Goal: Ask a question: Seek information or help from site administrators or community

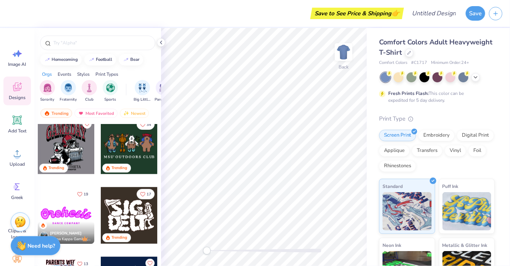
scroll to position [369, 0]
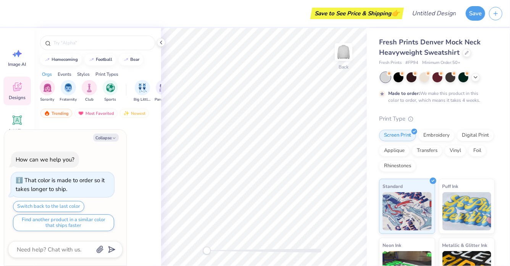
type textarea "x"
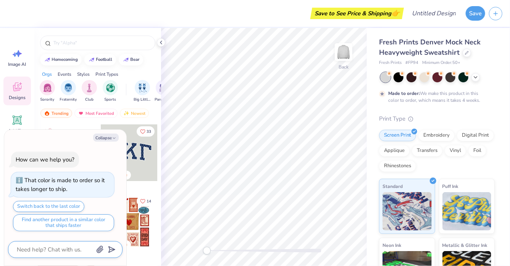
click at [50, 249] on textarea at bounding box center [55, 249] width 78 height 10
type textarea "I"
type textarea "x"
type textarea "I"
type textarea "x"
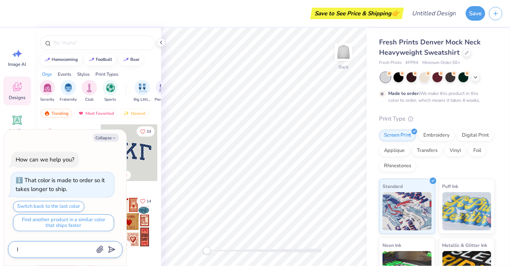
type textarea "I w"
type textarea "x"
type textarea "I wa"
type textarea "x"
type textarea "I wan"
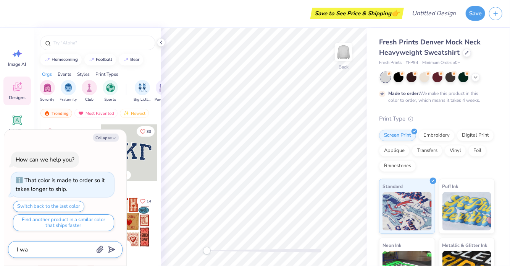
type textarea "x"
type textarea "I want"
type textarea "x"
type textarea "I want"
type textarea "x"
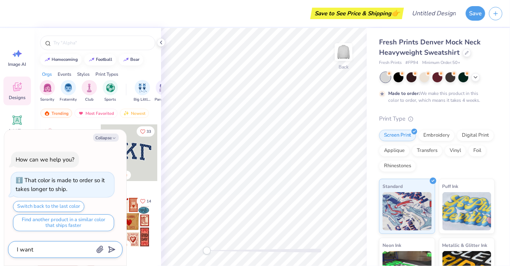
type textarea "I want a"
type textarea "x"
type textarea "I want a"
type textarea "x"
type textarea "I want a c"
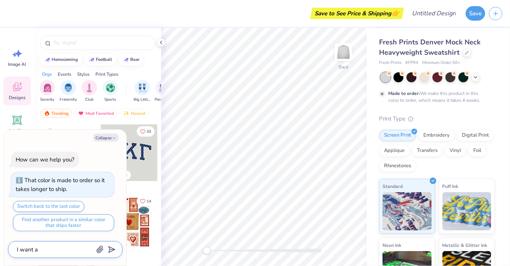
type textarea "x"
type textarea "I want a cu"
type textarea "x"
type textarea "I want a cus"
type textarea "x"
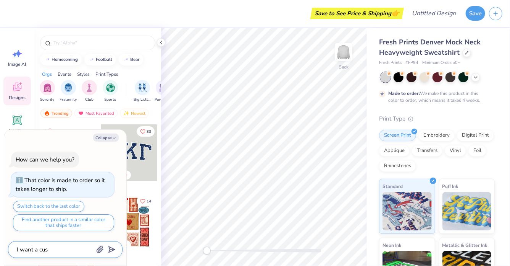
type textarea "I want a cust"
type textarea "x"
type textarea "I want a custo"
type textarea "x"
type textarea "I want a custom"
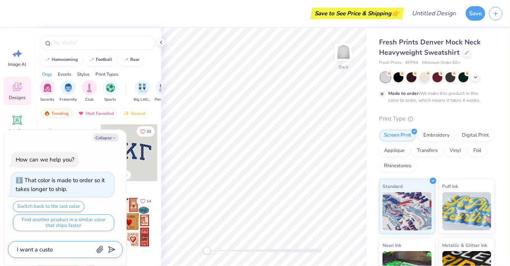
type textarea "x"
type textarea "I want a custom"
type textarea "x"
type textarea "I want a custom c"
type textarea "x"
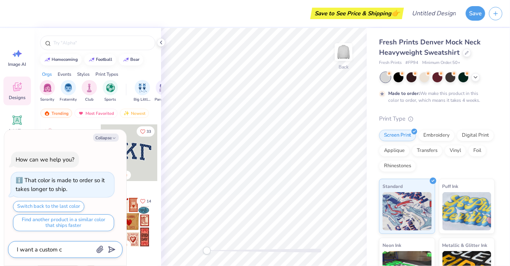
type textarea "I want a custom co"
type textarea "x"
type textarea "I want a custom col"
type textarea "x"
type textarea "I want a custom colo"
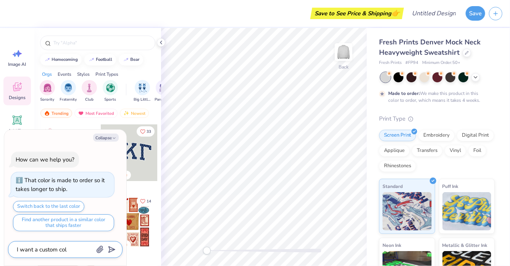
type textarea "x"
type textarea "I want a custom color"
type textarea "x"
type textarea "I want a custom color"
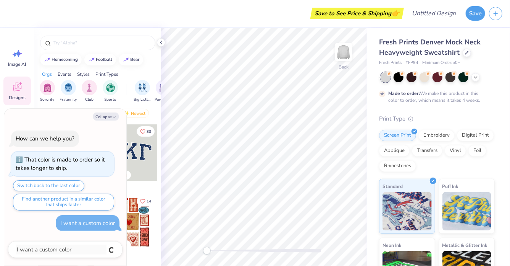
type textarea "x"
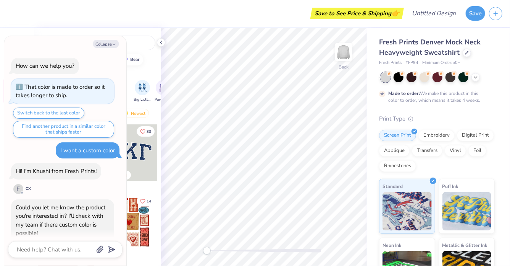
scroll to position [25, 0]
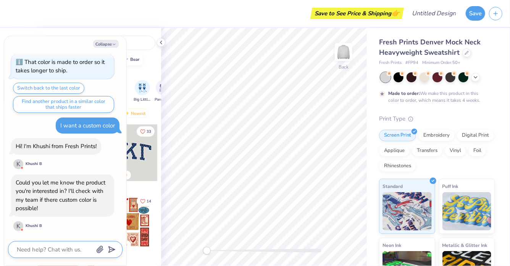
click at [60, 249] on textarea at bounding box center [55, 249] width 78 height 10
type textarea "I"
type textarea "x"
type textarea "I"
type textarea "x"
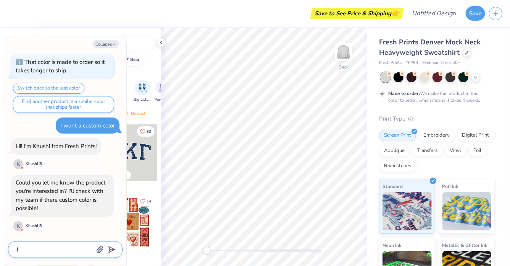
type textarea "I a"
type textarea "x"
type textarea "I am"
type textarea "x"
type textarea "I am"
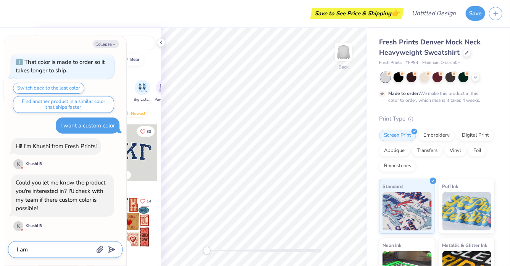
type textarea "x"
type textarea "I am i"
type textarea "x"
type textarea "I am in"
type textarea "x"
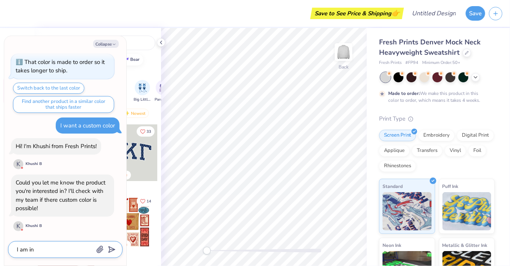
type textarea "I am int"
type textarea "x"
type textarea "I am inte"
type textarea "x"
type textarea "I am inter"
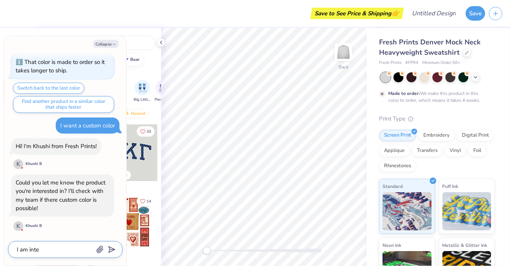
type textarea "x"
type textarea "I am intere"
type textarea "x"
type textarea "I am interes"
type textarea "x"
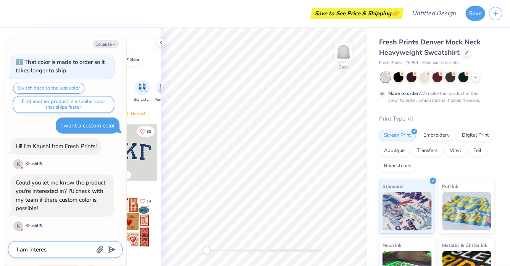
type textarea "I am interest"
type textarea "x"
type textarea "I am intereste"
type textarea "x"
type textarea "I am interested"
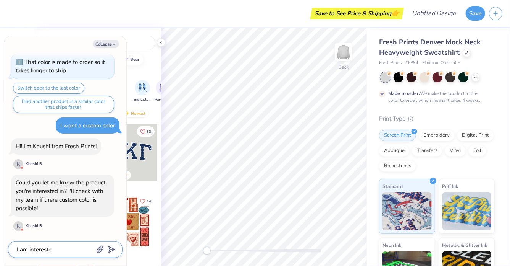
type textarea "x"
type textarea "I am interested"
type textarea "x"
type textarea "I am interested i"
type textarea "x"
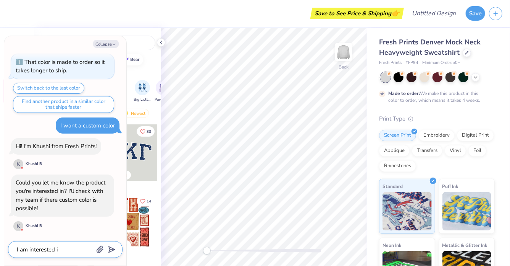
type textarea "I am interested in"
type textarea "x"
type textarea "I am interested in"
type textarea "x"
type textarea "I am interested in"
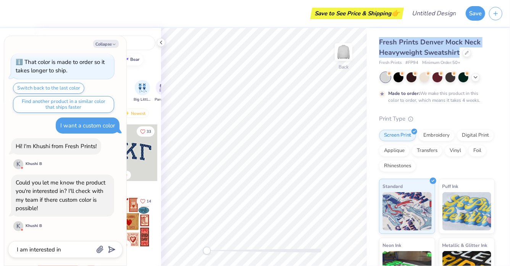
drag, startPoint x: 379, startPoint y: 42, endPoint x: 461, endPoint y: 53, distance: 82.1
click at [461, 53] on div "Fresh Prints Denver Mock Neck Heavyweight Sweatshirt" at bounding box center [437, 47] width 116 height 21
type textarea "x"
copy span "Fresh Prints Denver Mock Neck Heavyweight Sweatshirt"
click at [78, 251] on textarea "I am interested in" at bounding box center [55, 249] width 78 height 10
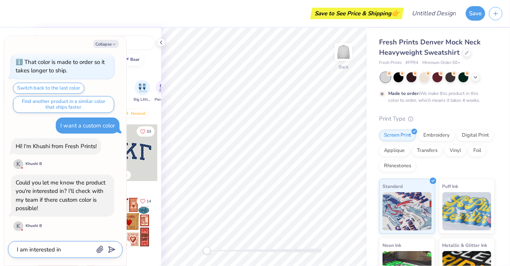
paste textarea "Fresh Prints Denver Mock Neck Heavyweight Sweatshirt"
type textarea "I am interested in Fresh Prints Denver Mock Neck Heavyweight Sweatshirt"
type textarea "x"
type textarea "I am interested in Fresh Prints Denver Mock Neck Heavyweight Sweatshirt"
click at [112, 247] on icon "submit" at bounding box center [110, 249] width 11 height 11
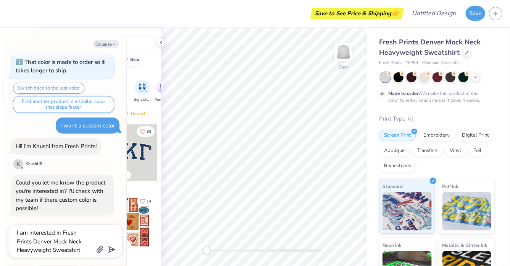
type textarea "x"
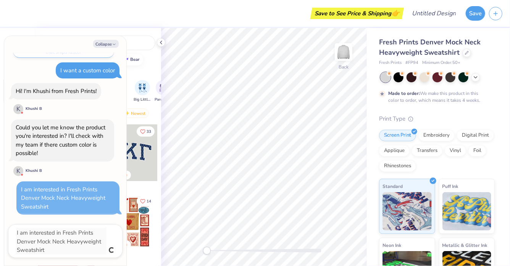
type textarea "x"
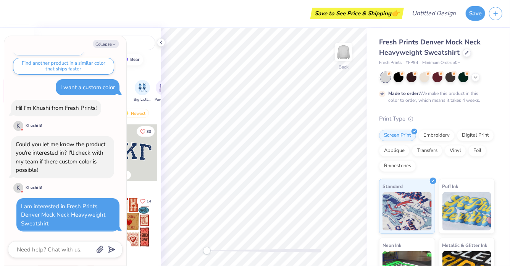
scroll to position [63, 0]
click at [51, 251] on textarea at bounding box center [55, 249] width 78 height 10
type textarea "a"
type textarea "x"
type textarea "an"
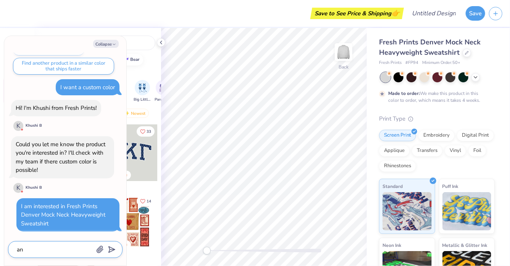
type textarea "x"
type textarea "and"
type textarea "x"
type textarea "and"
type textarea "x"
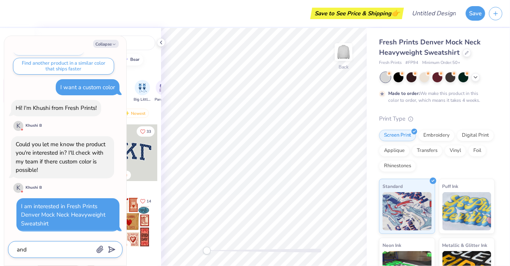
type textarea "and o"
type textarea "x"
type textarea "and ou"
type textarea "x"
type textarea "and o"
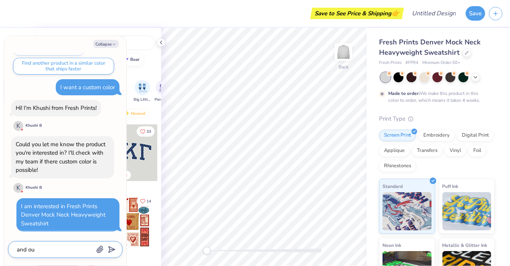
type textarea "x"
type textarea "and ow"
type textarea "x"
type textarea "and o"
type textarea "x"
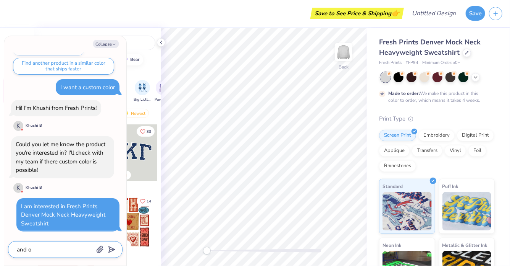
type textarea "and"
type textarea "x"
type textarea "and w"
type textarea "x"
type textarea "and wo"
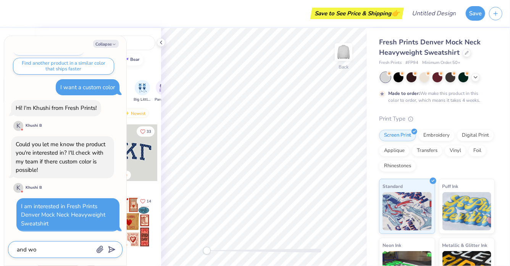
type textarea "x"
type textarea "and wou"
type textarea "x"
type textarea "and woul"
type textarea "x"
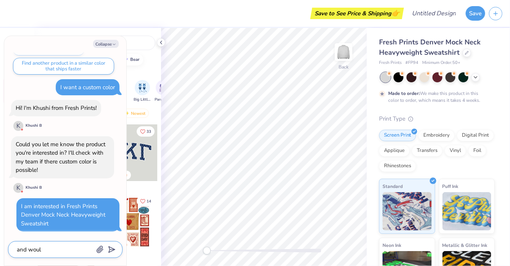
type textarea "and would"
type textarea "x"
type textarea "and would"
type textarea "x"
type textarea "and would l"
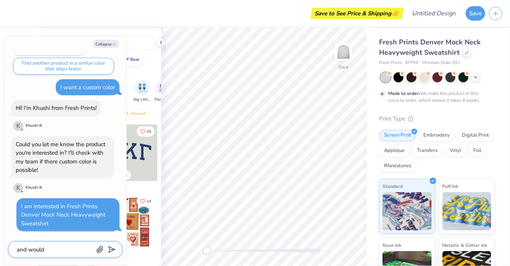
type textarea "x"
type textarea "and would li"
type textarea "x"
type textarea "and would lik"
type textarea "x"
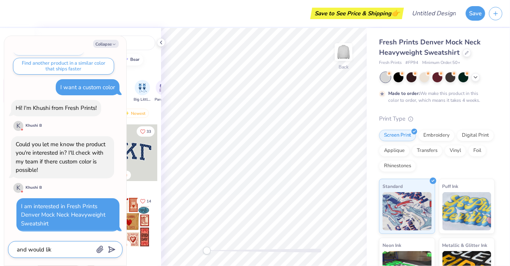
type textarea "and would like"
type textarea "x"
type textarea "and would like"
type textarea "x"
type textarea "and would like t"
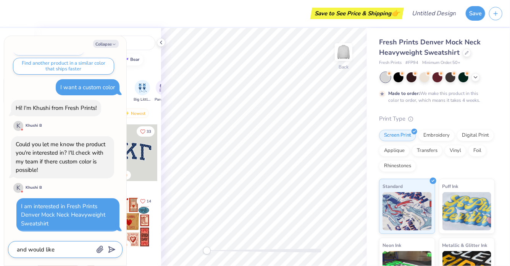
type textarea "x"
type textarea "and would like th"
type textarea "x"
type textarea "and would like thi"
type textarea "x"
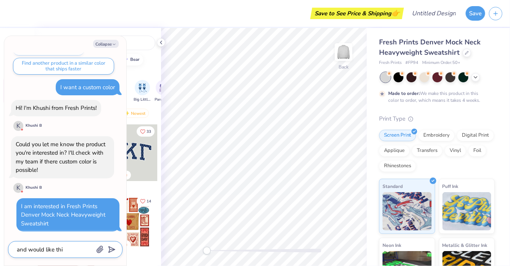
type textarea "and would like this"
type textarea "x"
type textarea "and would like this"
type textarea "x"
type textarea "and would like this c"
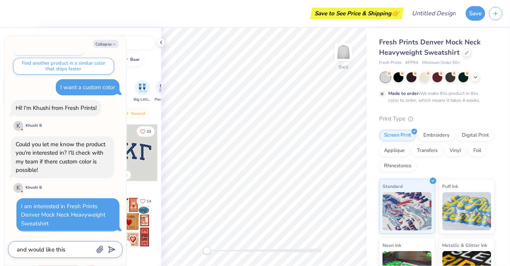
type textarea "x"
type textarea "and would like this co"
type textarea "x"
type textarea "and would like this col"
type textarea "x"
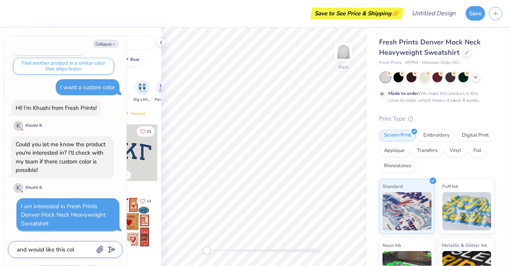
type textarea "and would like this colo"
type textarea "x"
type textarea "and would like this color"
type textarea "x"
type textarea "and would like this color"
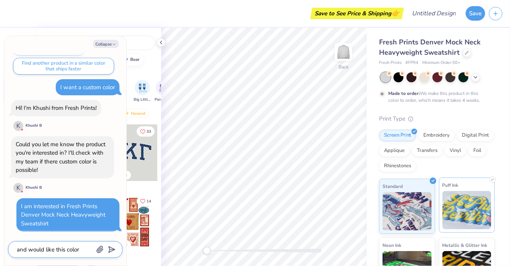
scroll to position [0, 0]
click at [100, 249] on icon "button" at bounding box center [100, 249] width 8 height 8
click at [101, 250] on icon "button" at bounding box center [100, 249] width 8 height 8
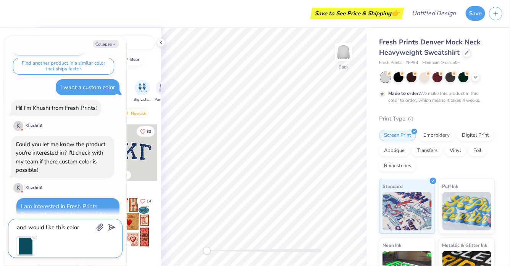
click at [110, 226] on icon "submit" at bounding box center [110, 227] width 11 height 11
type textarea "x"
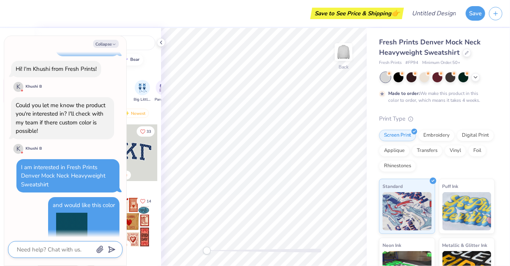
scroll to position [125, 0]
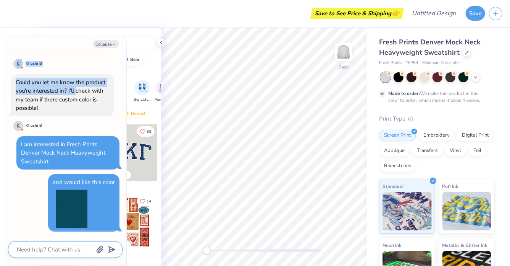
drag, startPoint x: 74, startPoint y: 41, endPoint x: 77, endPoint y: 91, distance: 50.1
click at [77, 91] on div "Collapse How can we help you? That color is made to order so it takes longer to…" at bounding box center [65, 150] width 122 height 229
click at [86, 61] on div "Hi! I'm Khushi from Fresh Prints! K Khushi B" at bounding box center [56, 54] width 90 height 32
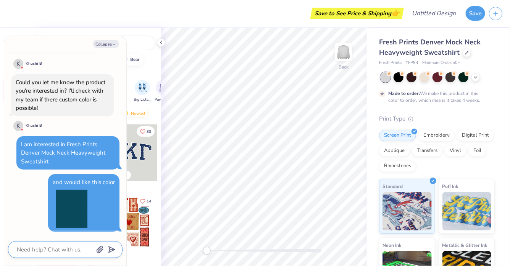
click at [21, 128] on div at bounding box center [22, 129] width 3 height 3
click at [108, 45] on button "Collapse" at bounding box center [106, 44] width 26 height 8
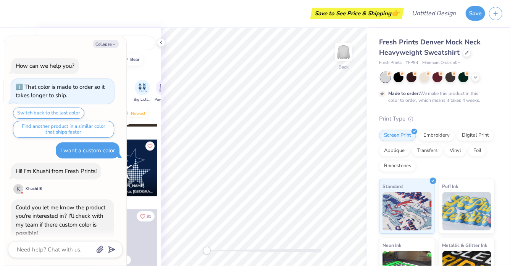
scroll to position [178, 0]
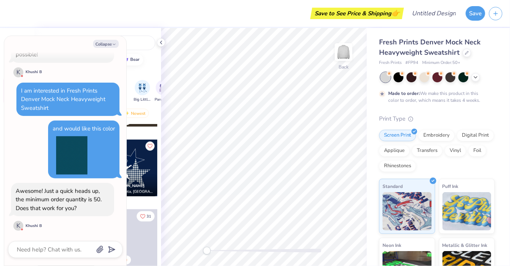
click at [65, 202] on div "Awesome! Just a quick heads up, the minimum order quantity is 50. Does that wor…" at bounding box center [59, 199] width 86 height 25
click at [49, 244] on textarea at bounding box center [55, 249] width 78 height 10
type textarea "x"
type textarea "t"
type textarea "x"
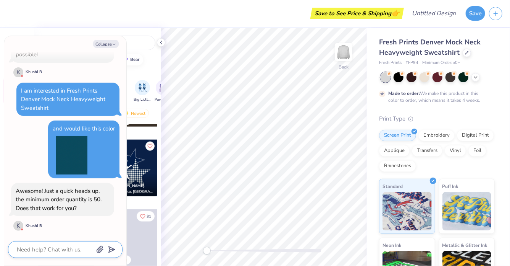
type textarea "x"
type textarea "y"
type textarea "x"
type textarea "ye"
type textarea "x"
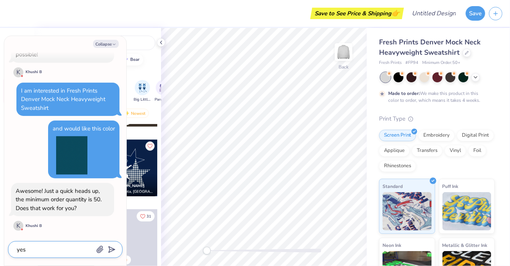
type textarea "yes"
type textarea "x"
type textarea "yes t"
type textarea "x"
type textarea "yes th"
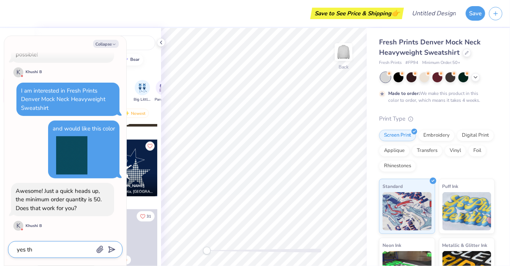
type textarea "x"
type textarea "yes that"
type textarea "x"
type textarea "yes that"
type textarea "x"
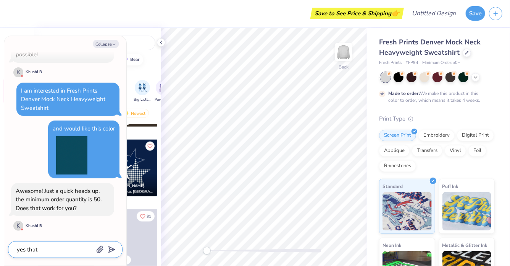
type textarea "yes that i"
type textarea "x"
type textarea "yes that is"
type textarea "x"
type textarea "yes that is p"
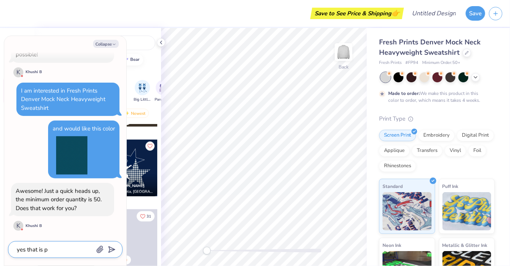
type textarea "x"
type textarea "yes that is pe"
type textarea "x"
type textarea "yes that is per"
type textarea "x"
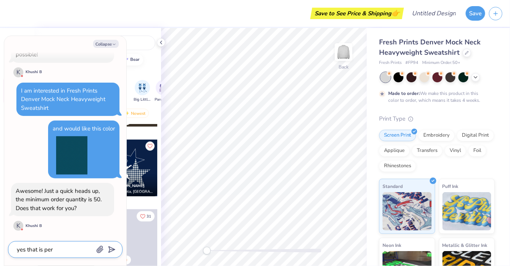
type textarea "yes that is perf"
type textarea "x"
type textarea "yes that is perfe"
type textarea "x"
type textarea "yes that is perfec"
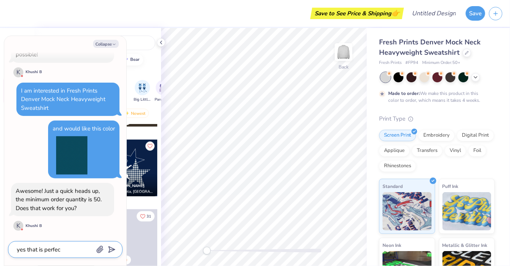
type textarea "x"
type textarea "yes that is perfect"
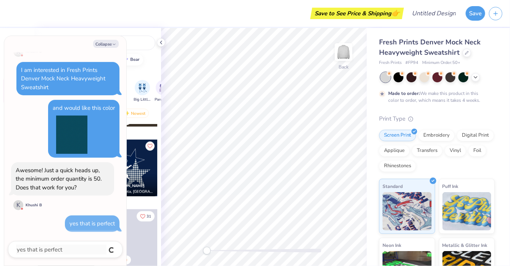
type textarea "x"
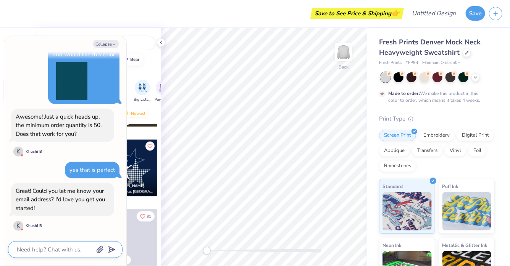
click at [55, 249] on textarea at bounding box center [55, 249] width 78 height 10
type textarea "x"
type textarea "sh"
type textarea "x"
type textarea "sha"
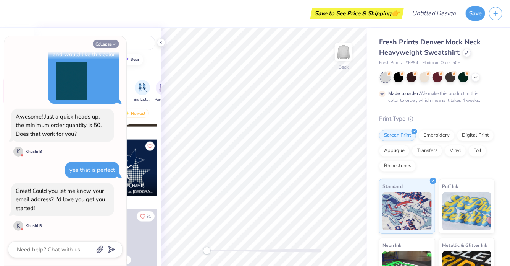
click at [113, 44] on icon "button" at bounding box center [114, 44] width 5 height 5
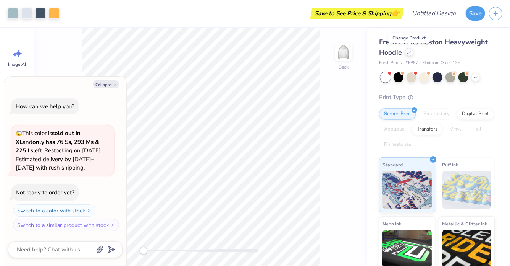
click at [411, 53] on icon at bounding box center [410, 52] width 4 height 4
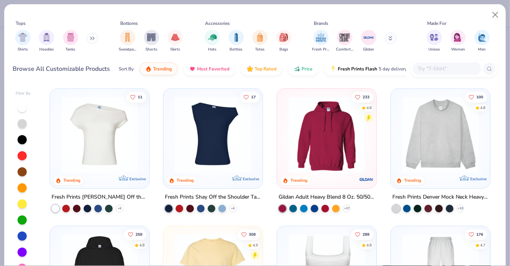
scroll to position [3, 0]
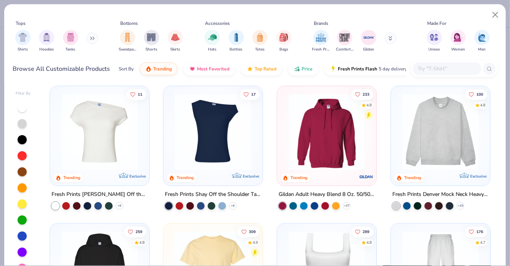
click at [437, 133] on img at bounding box center [441, 132] width 84 height 76
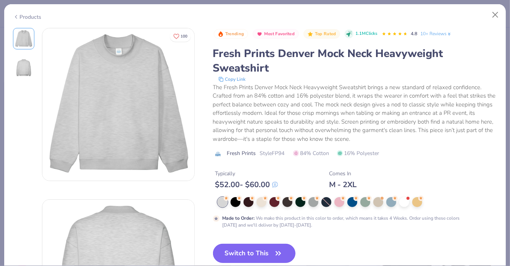
click at [268, 255] on button "Switch to This" at bounding box center [254, 252] width 83 height 19
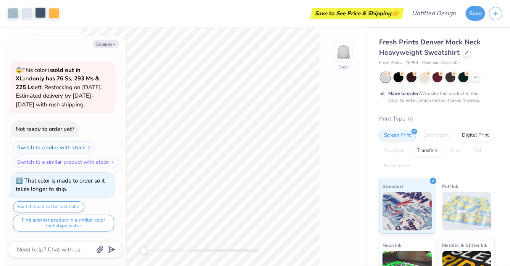
click at [37, 14] on div at bounding box center [40, 12] width 11 height 11
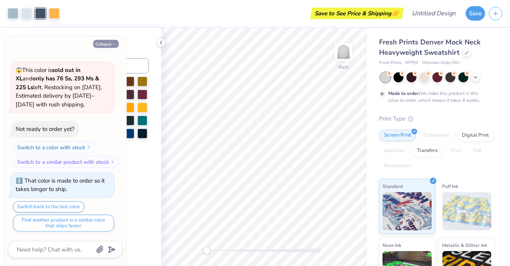
click at [112, 44] on icon "button" at bounding box center [114, 44] width 5 height 5
type textarea "x"
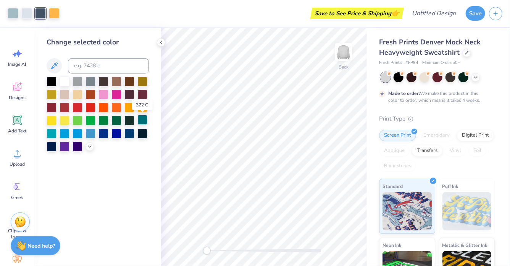
click at [144, 122] on div at bounding box center [143, 120] width 10 height 10
click at [13, 13] on div at bounding box center [13, 12] width 11 height 11
click at [27, 13] on div at bounding box center [26, 12] width 11 height 11
click at [39, 14] on div at bounding box center [40, 12] width 11 height 11
click at [26, 10] on div at bounding box center [26, 12] width 11 height 11
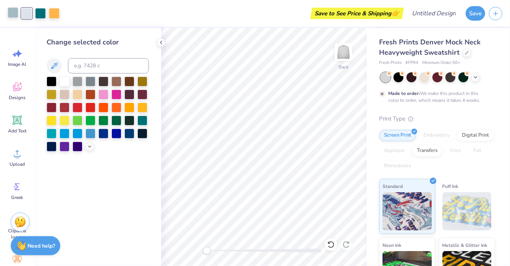
click at [8, 10] on div at bounding box center [13, 12] width 11 height 11
click at [28, 10] on div at bounding box center [26, 12] width 11 height 11
click at [130, 121] on div at bounding box center [130, 120] width 10 height 10
click at [50, 132] on div at bounding box center [52, 133] width 10 height 10
click at [477, 78] on icon at bounding box center [476, 76] width 6 height 6
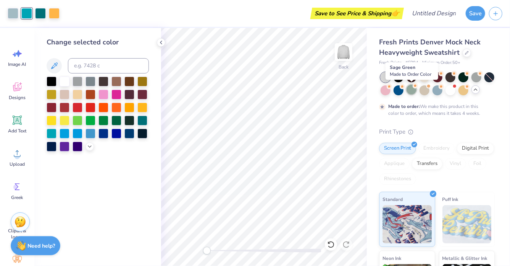
click at [411, 92] on div at bounding box center [412, 89] width 10 height 10
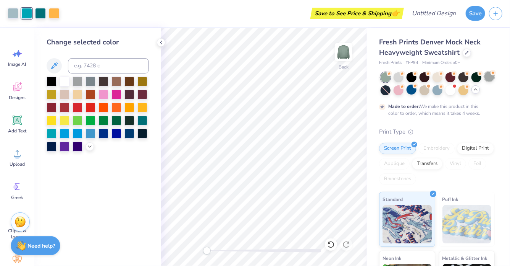
click at [491, 78] on div at bounding box center [490, 76] width 10 height 10
click at [397, 77] on div at bounding box center [399, 76] width 10 height 10
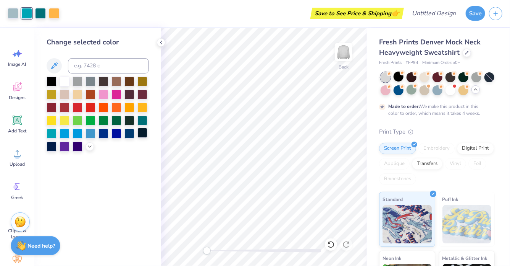
click at [145, 135] on div at bounding box center [143, 133] width 10 height 10
click at [55, 12] on div at bounding box center [54, 12] width 11 height 11
click at [101, 93] on div at bounding box center [104, 94] width 10 height 10
click at [116, 103] on div at bounding box center [117, 107] width 10 height 10
click at [130, 119] on div at bounding box center [130, 120] width 10 height 10
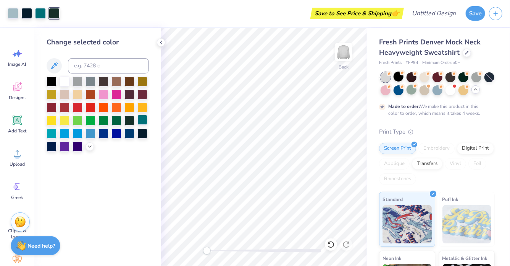
click at [145, 119] on div at bounding box center [143, 120] width 10 height 10
click at [16, 13] on div at bounding box center [13, 12] width 11 height 11
click at [52, 133] on div at bounding box center [52, 133] width 10 height 10
click at [63, 133] on div at bounding box center [65, 133] width 10 height 10
click at [142, 121] on div at bounding box center [143, 120] width 10 height 10
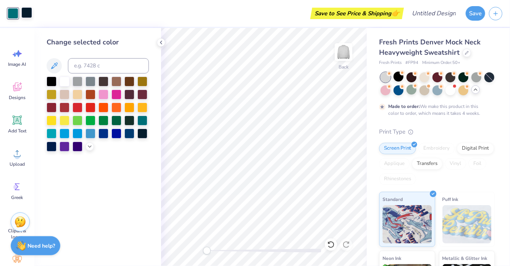
click at [28, 13] on div at bounding box center [26, 12] width 11 height 11
click at [144, 119] on div at bounding box center [143, 120] width 10 height 10
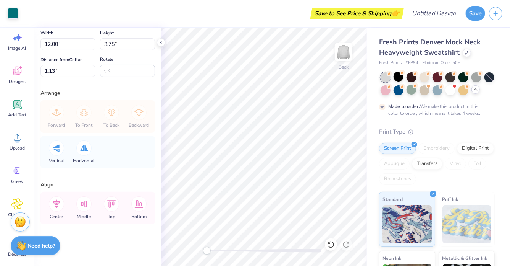
scroll to position [0, 0]
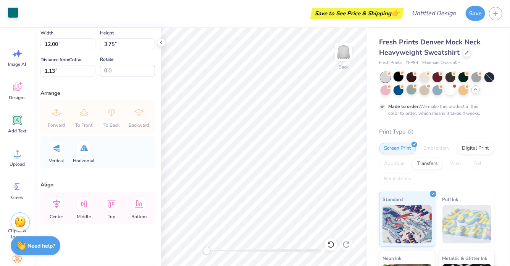
click at [13, 10] on div at bounding box center [13, 12] width 11 height 11
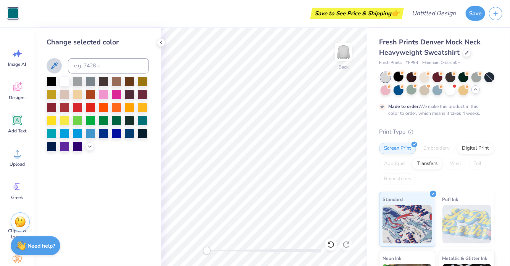
click at [55, 66] on icon at bounding box center [54, 65] width 9 height 9
click at [91, 66] on input at bounding box center [108, 65] width 81 height 15
type input "o"
click at [115, 168] on div "Change selected color Oa4b5e" at bounding box center [97, 147] width 127 height 238
click at [106, 62] on input "Oa4b5e" at bounding box center [108, 65] width 81 height 15
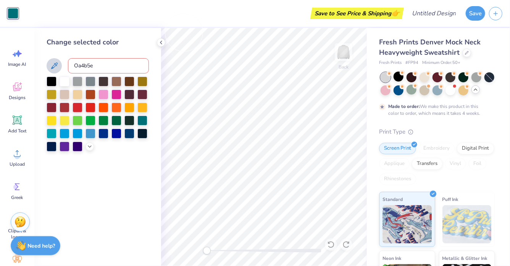
click at [96, 67] on input "Oa4b5e" at bounding box center [108, 65] width 81 height 15
click at [50, 62] on icon at bounding box center [54, 65] width 9 height 9
click at [53, 64] on icon at bounding box center [54, 65] width 9 height 9
click at [98, 65] on input "Oa4b5e" at bounding box center [108, 65] width 81 height 15
type input "Oa4b5e"
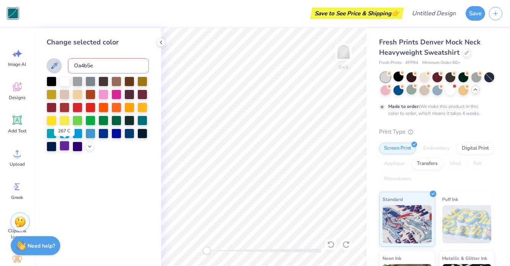
click at [66, 144] on div at bounding box center [65, 146] width 10 height 10
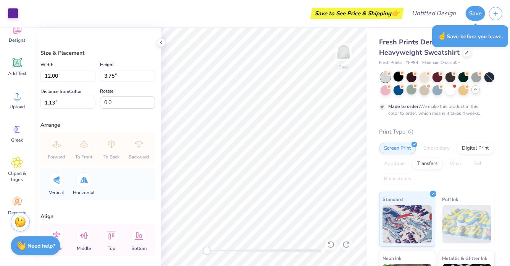
scroll to position [59, 0]
click at [16, 11] on div at bounding box center [13, 12] width 11 height 11
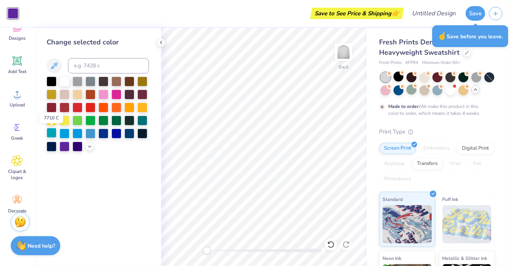
click at [52, 133] on div at bounding box center [52, 133] width 10 height 10
click at [141, 118] on div at bounding box center [143, 120] width 10 height 10
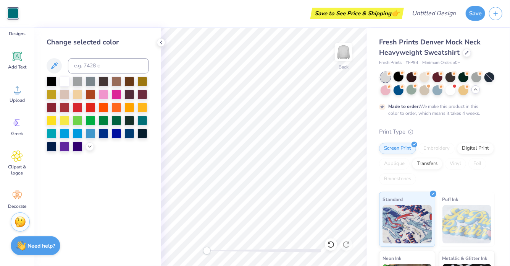
scroll to position [63, 0]
click at [18, 197] on icon at bounding box center [18, 197] width 3 height 3
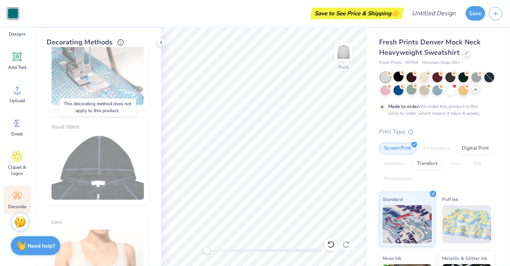
scroll to position [24, 0]
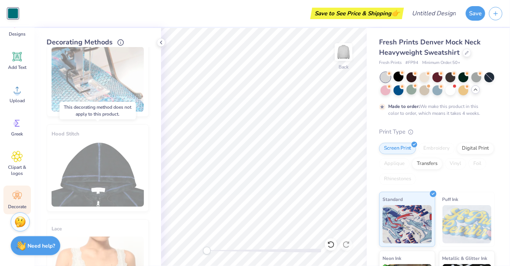
click at [93, 170] on div "Hood Stitch" at bounding box center [98, 167] width 102 height 87
click at [121, 42] on icon at bounding box center [120, 41] width 7 height 7
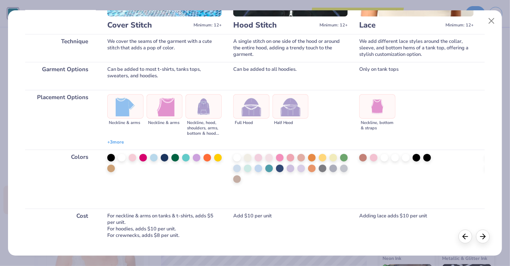
scroll to position [109, 0]
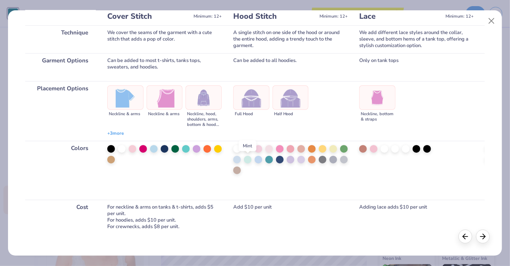
click at [251, 162] on div at bounding box center [248, 159] width 8 height 8
click at [250, 161] on div at bounding box center [248, 159] width 8 height 8
click at [247, 160] on div at bounding box center [248, 159] width 8 height 8
click at [258, 160] on div at bounding box center [259, 159] width 8 height 8
click at [267, 160] on div at bounding box center [270, 159] width 8 height 8
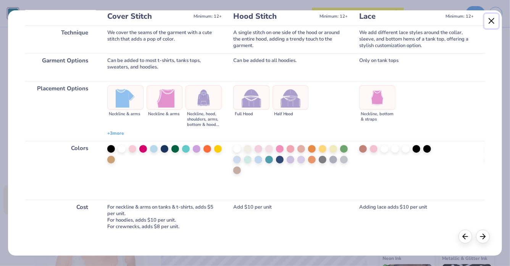
click at [494, 18] on button "Close" at bounding box center [492, 21] width 15 height 15
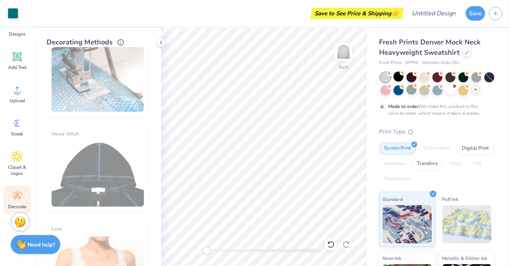
click at [30, 248] on strong "Need help?" at bounding box center [42, 244] width 28 height 7
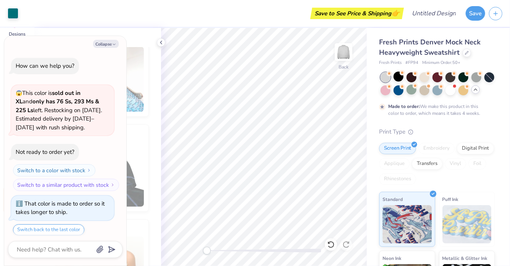
scroll to position [23, 0]
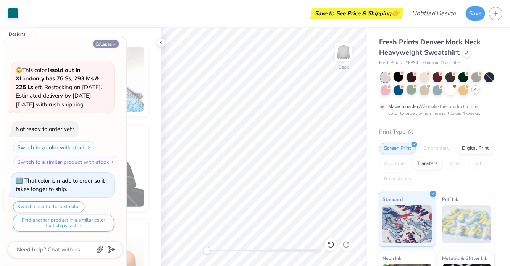
click at [114, 43] on icon "button" at bounding box center [114, 44] width 5 height 5
type textarea "x"
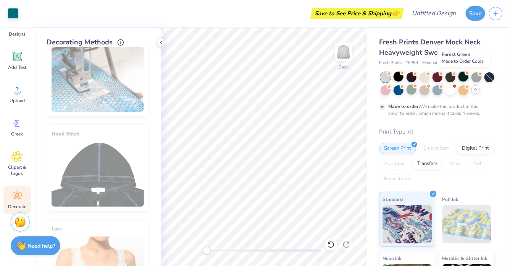
click at [463, 76] on div at bounding box center [464, 76] width 10 height 10
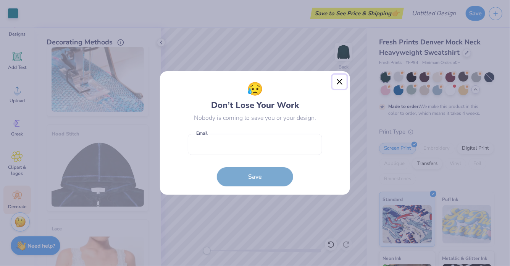
click at [339, 77] on button "Close" at bounding box center [340, 81] width 15 height 15
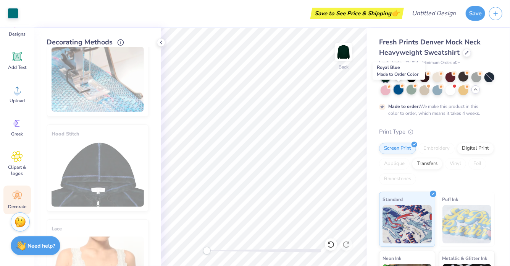
click at [401, 91] on div at bounding box center [399, 89] width 10 height 10
click at [400, 89] on div at bounding box center [399, 89] width 10 height 10
click at [410, 93] on div at bounding box center [412, 89] width 10 height 10
